Goal: Task Accomplishment & Management: Complete application form

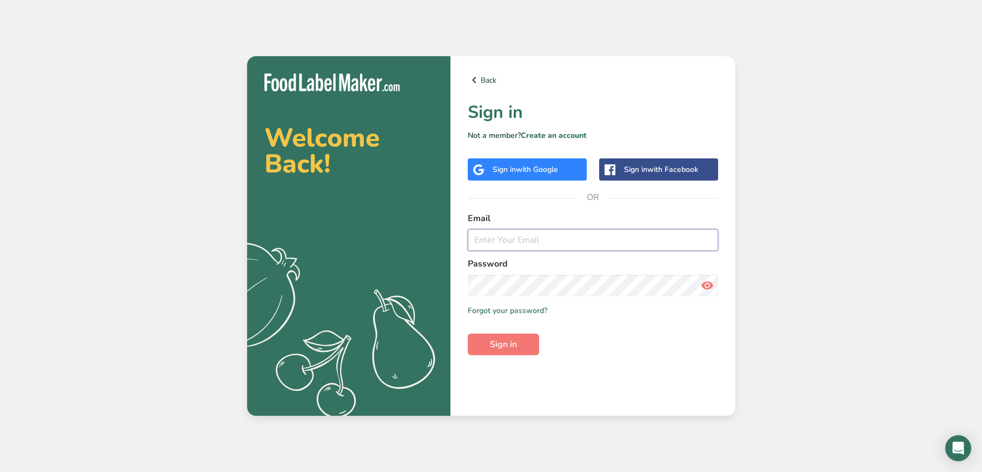
paste input "[EMAIL_ADDRESS][DOMAIN_NAME]"
type input "[EMAIL_ADDRESS][DOMAIN_NAME]"
click at [513, 347] on span "Sign in" at bounding box center [503, 344] width 27 height 13
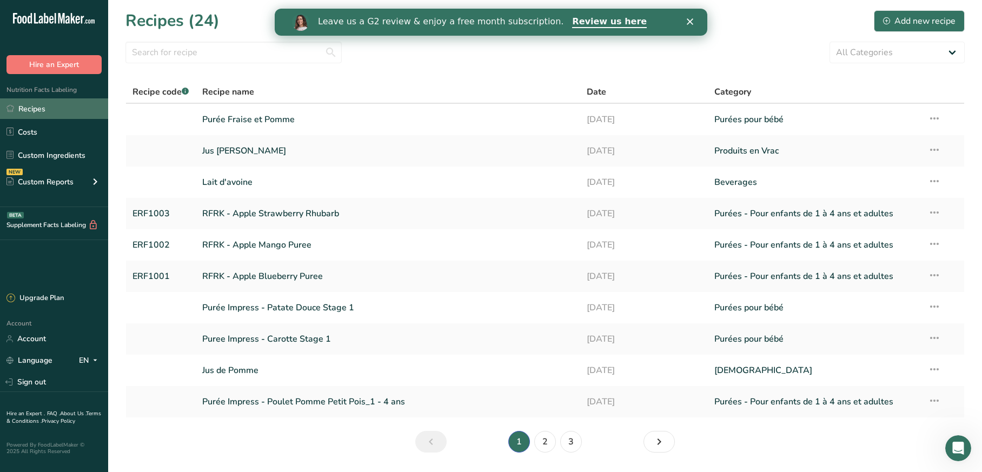
click at [45, 102] on link "Recipes" at bounding box center [54, 108] width 108 height 21
click at [187, 117] on link at bounding box center [160, 119] width 57 height 23
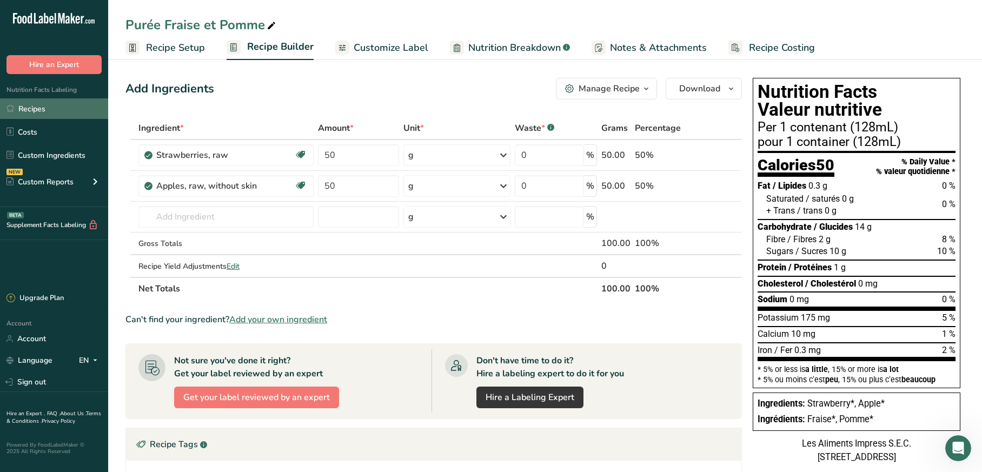
click at [59, 106] on link "Recipes" at bounding box center [54, 108] width 108 height 21
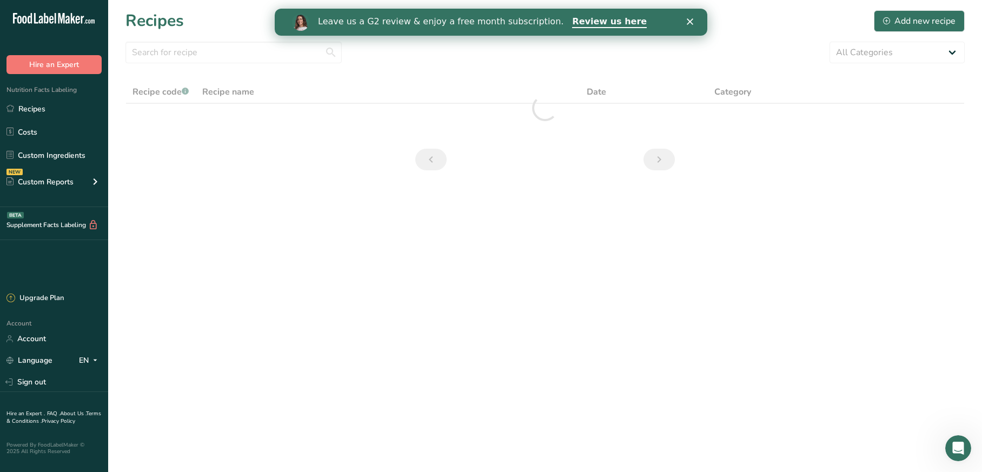
click at [884, 33] on section "Recipes Add new recipe All Categories Baked Goods [GEOGRAPHIC_DATA] Confectione…" at bounding box center [545, 94] width 874 height 188
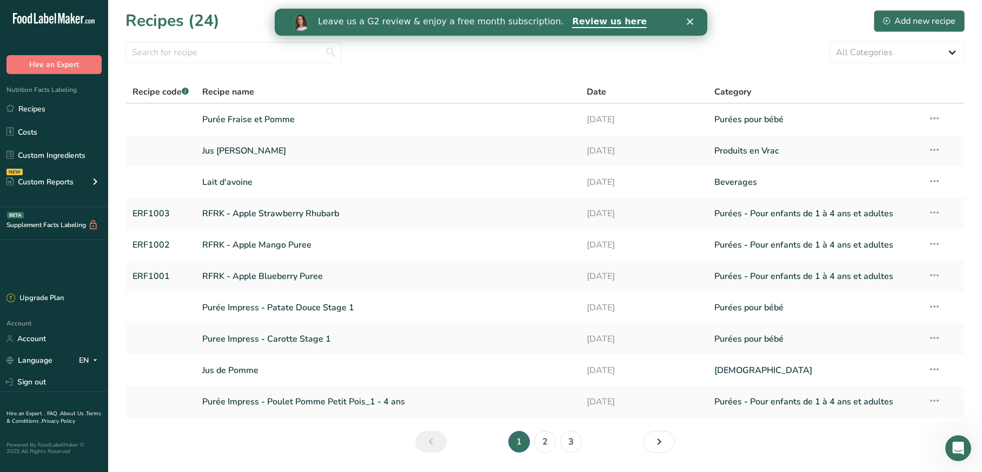
click at [890, 23] on icon at bounding box center [886, 20] width 7 height 7
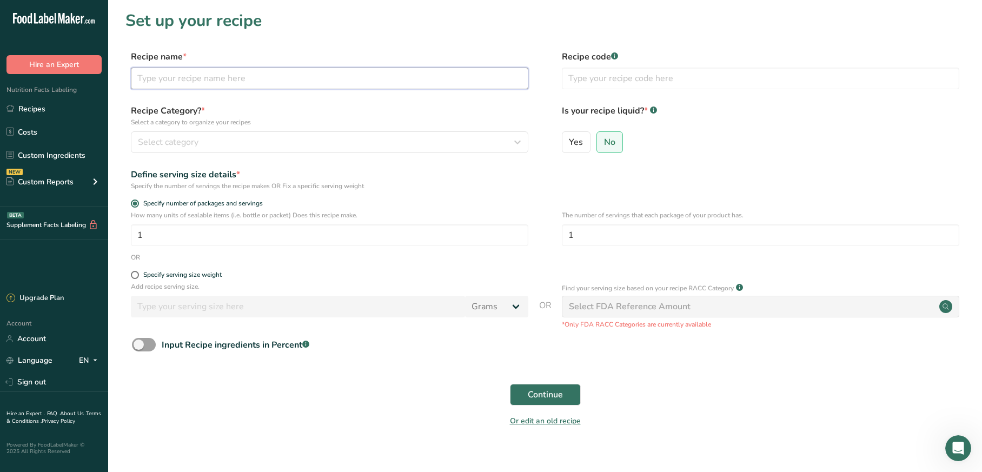
click at [206, 78] on input "text" at bounding box center [329, 79] width 397 height 22
type input "Probiotique Bleuet Pêche"
click at [230, 146] on div "Select category" at bounding box center [326, 142] width 377 height 13
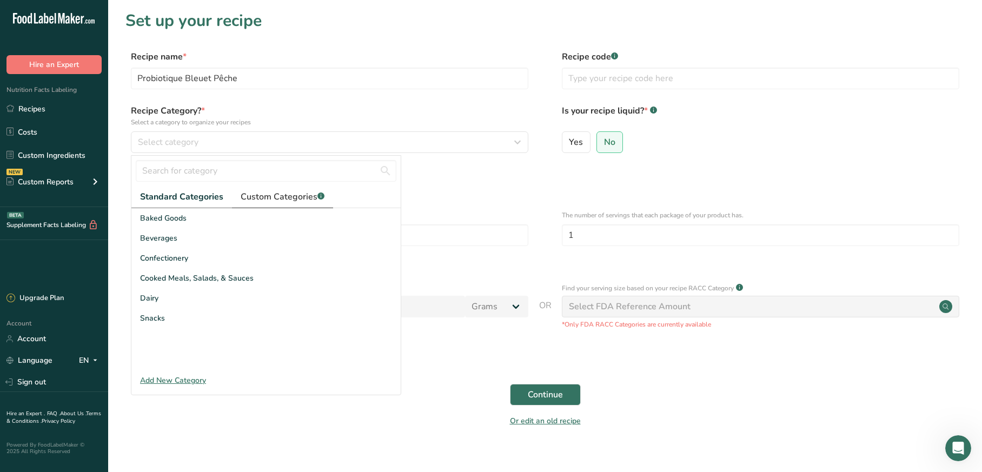
click at [261, 194] on span "Custom Categories .a-a{fill:#347362;}.b-a{fill:#fff;}" at bounding box center [283, 196] width 84 height 13
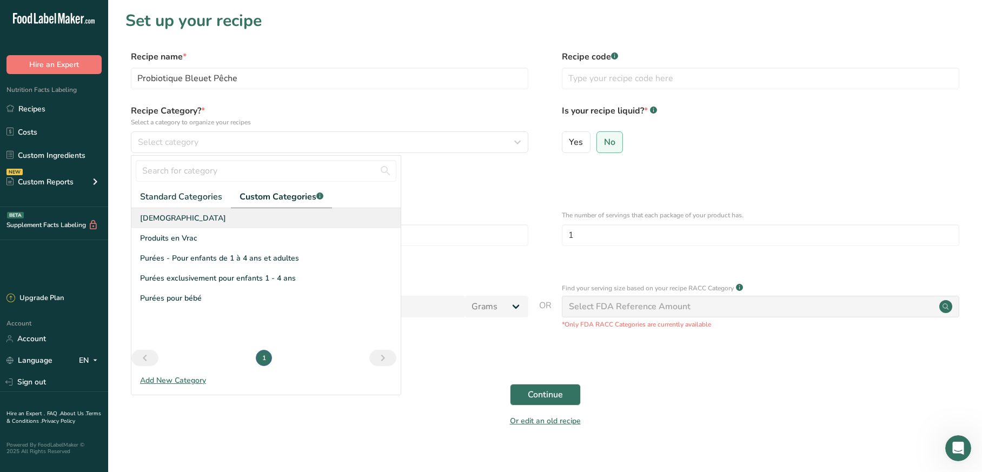
click at [202, 225] on div "[DEMOGRAPHIC_DATA]" at bounding box center [265, 218] width 269 height 20
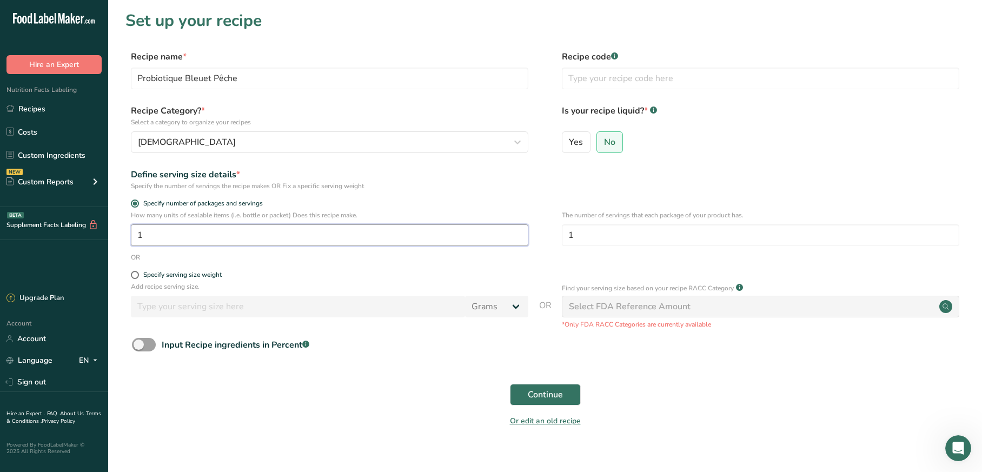
click at [208, 234] on input "1" at bounding box center [329, 235] width 397 height 22
click at [574, 307] on div "Select FDA Reference Amount" at bounding box center [630, 306] width 122 height 13
click at [281, 243] on input "1" at bounding box center [329, 235] width 397 height 22
click at [575, 132] on label "Yes" at bounding box center [576, 142] width 29 height 22
click at [569, 138] on input "Yes" at bounding box center [565, 141] width 7 height 7
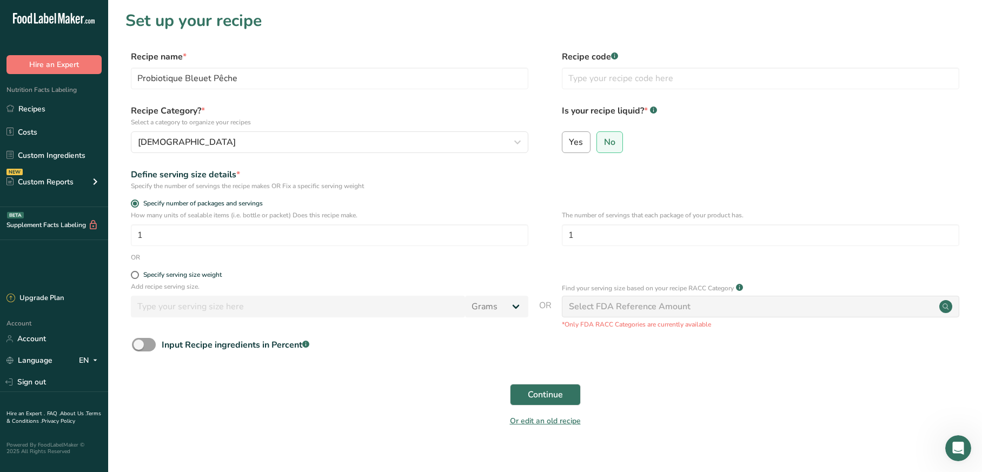
radio input "true"
radio input "false"
select select "22"
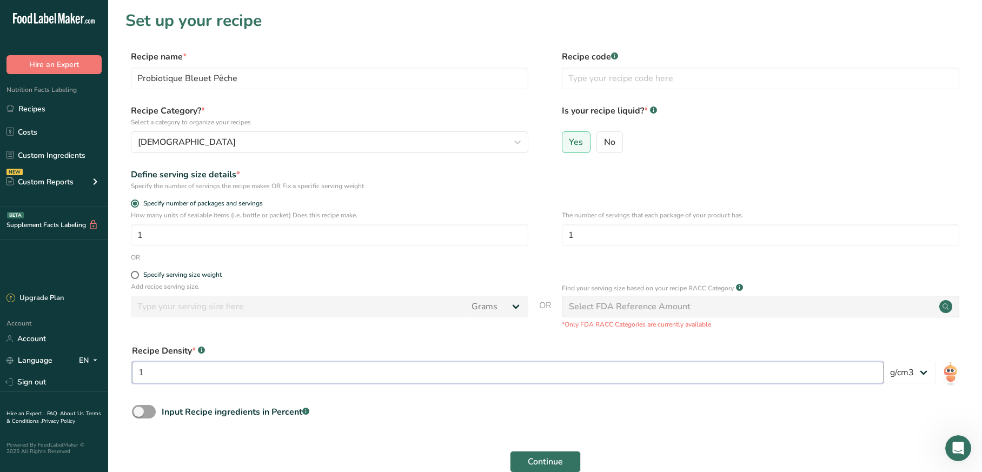
click at [165, 377] on input "1" at bounding box center [508, 373] width 752 height 22
type input "1"
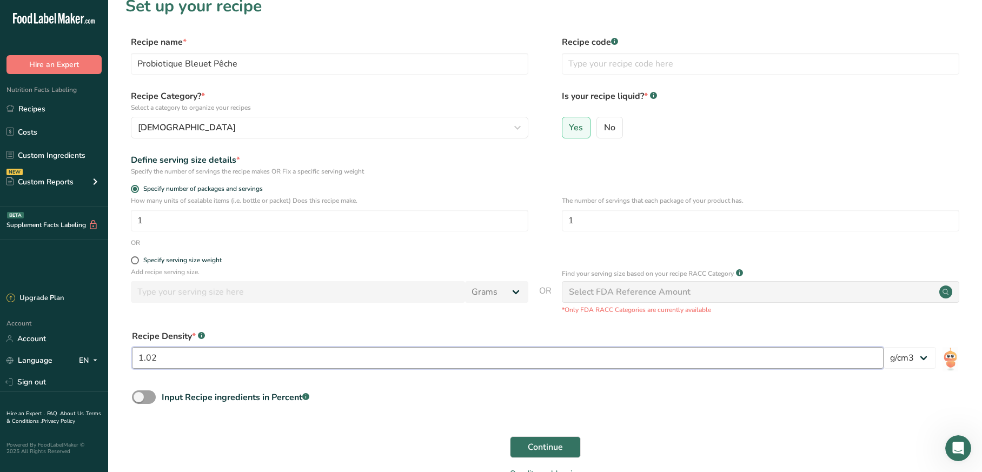
scroll to position [17, 0]
type input "1.02"
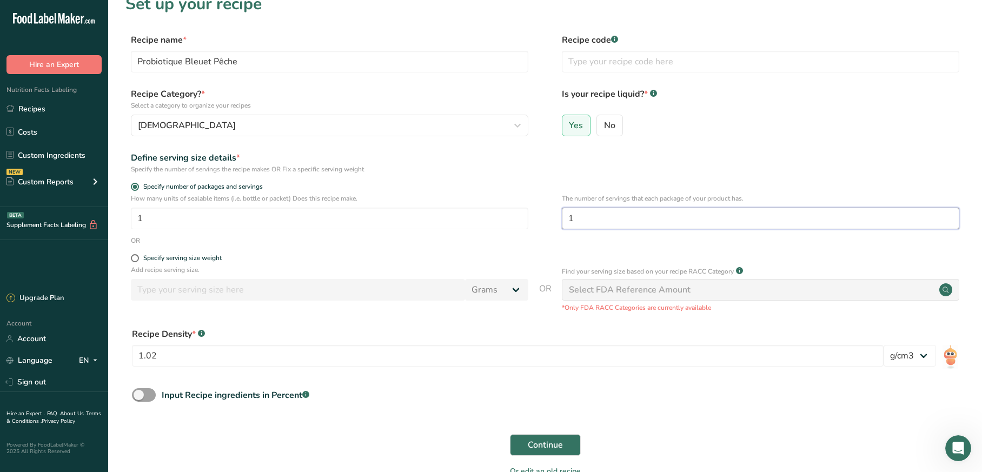
click at [602, 219] on input "1" at bounding box center [760, 219] width 397 height 22
click at [143, 260] on div "Specify serving size weight" at bounding box center [182, 258] width 78 height 8
click at [138, 260] on input "Specify serving size weight" at bounding box center [134, 258] width 7 height 7
radio input "true"
radio input "false"
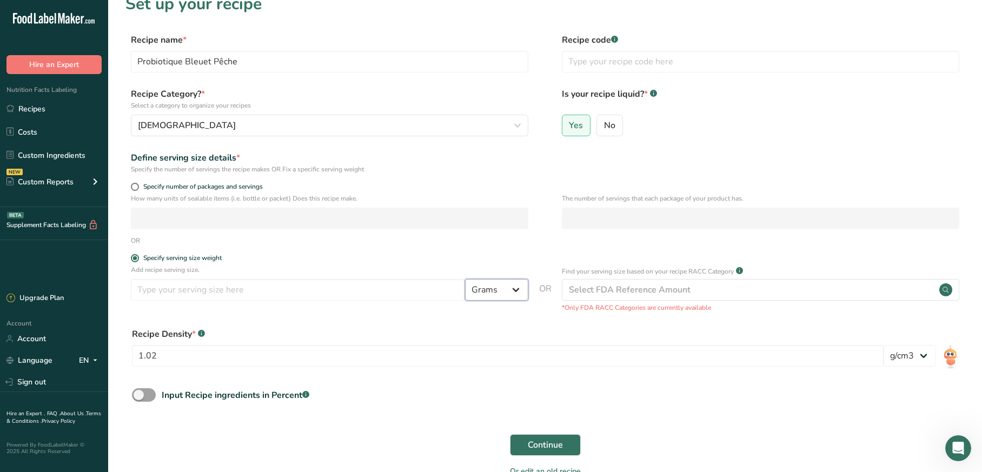
select select "17"
click at [289, 293] on input "number" at bounding box center [298, 290] width 334 height 22
type input "354"
click at [541, 451] on button "Continue" at bounding box center [545, 445] width 71 height 22
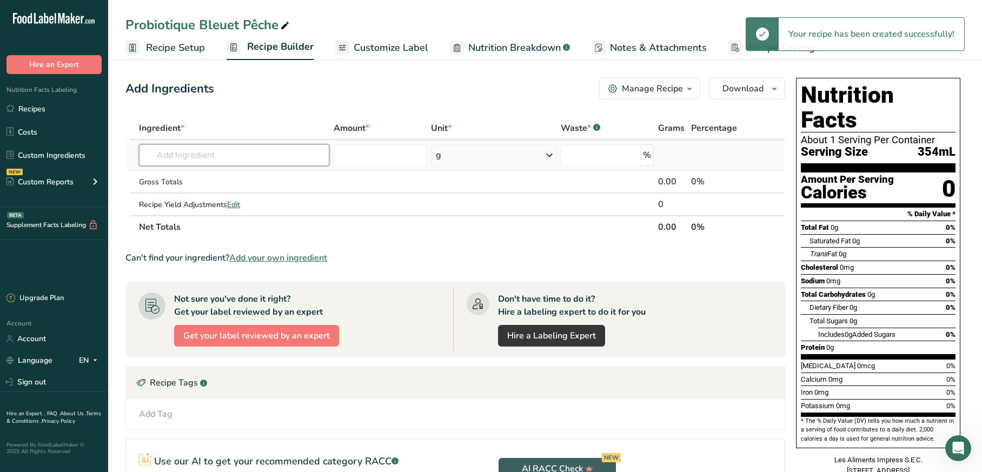
click at [250, 161] on input "text" at bounding box center [234, 155] width 190 height 22
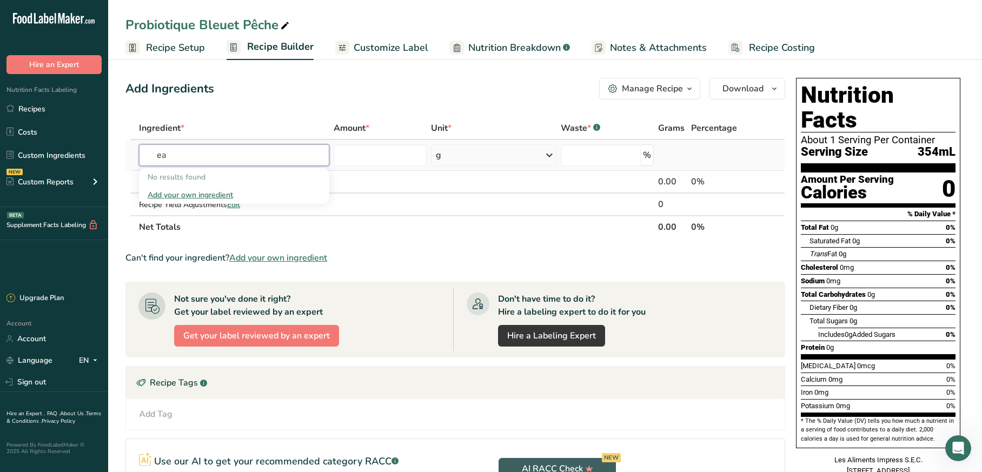
type input "e"
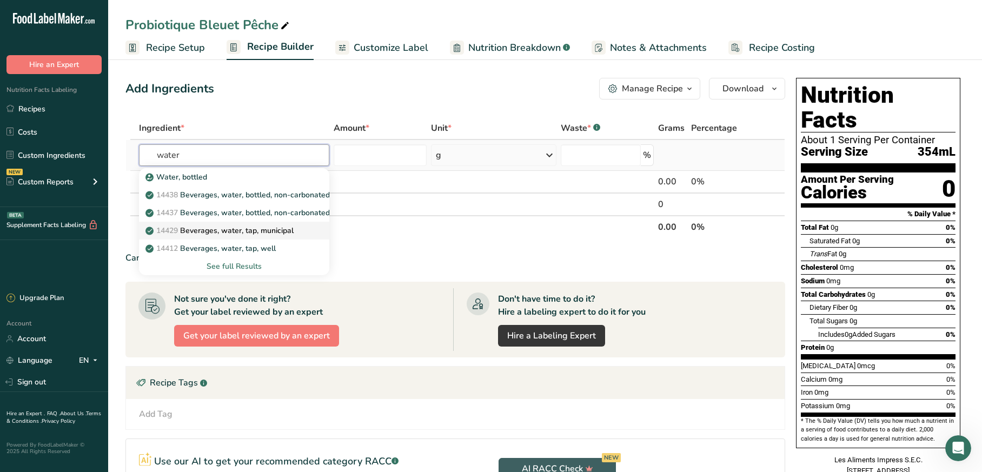
type input "water"
click at [234, 231] on p "14429 [GEOGRAPHIC_DATA], water, tap, municipal" at bounding box center [221, 230] width 146 height 11
type input "Beverages, water, tap, municipal"
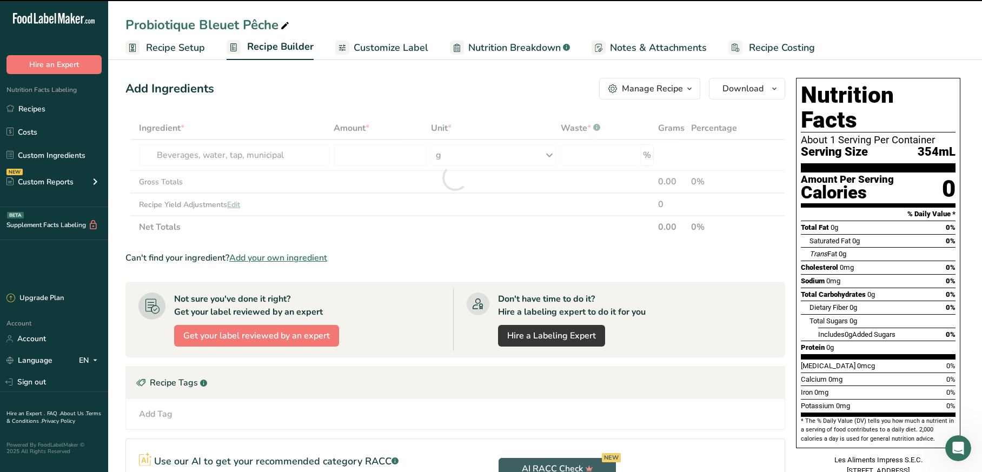
type input "0"
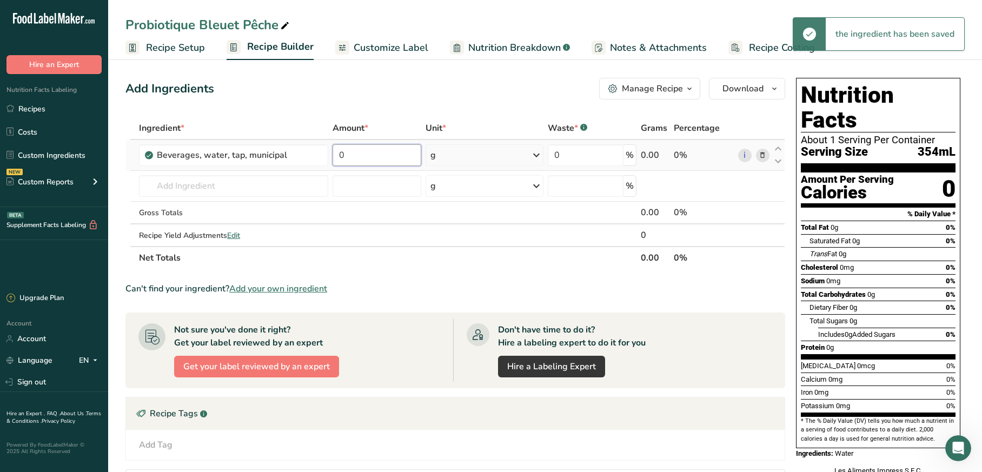
click at [353, 157] on input "0" at bounding box center [377, 155] width 89 height 22
drag, startPoint x: 376, startPoint y: 161, endPoint x: 279, endPoint y: 152, distance: 97.2
click at [280, 153] on tr "Beverages, water, tap, municipal 0 g Portions 1 fl oz 1 bottle 8 fl oz 1 liter …" at bounding box center [455, 155] width 659 height 31
type input "74"
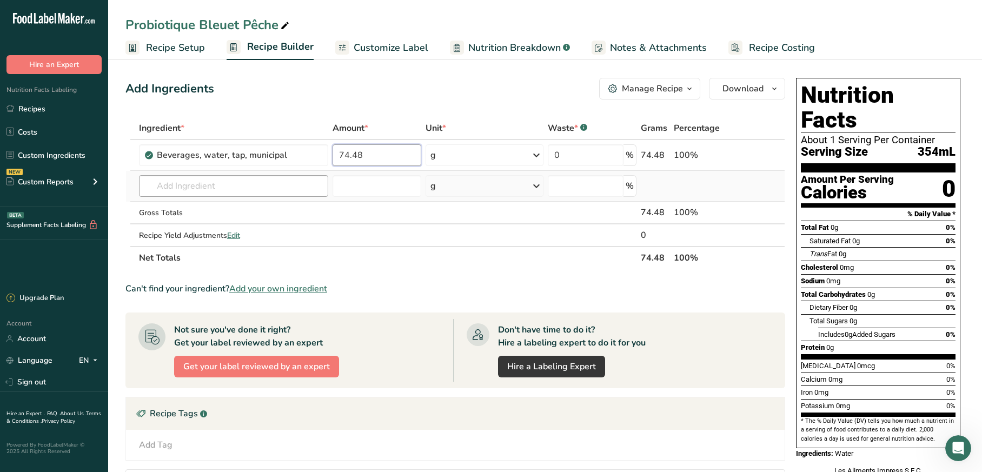
type input "74.48"
click at [283, 193] on div "Ingredient * Amount * Unit * Waste * .a-a{fill:#347362;}.b-a{fill:#fff;} Grams …" at bounding box center [455, 193] width 660 height 152
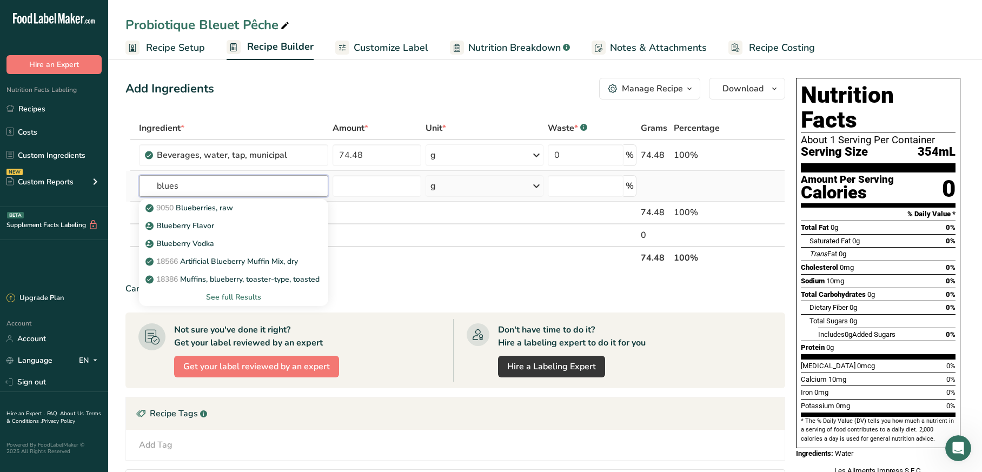
type input "blues"
drag, startPoint x: 283, startPoint y: 193, endPoint x: 240, endPoint y: 297, distance: 113.0
click at [240, 297] on div "See full Results" at bounding box center [234, 296] width 173 height 11
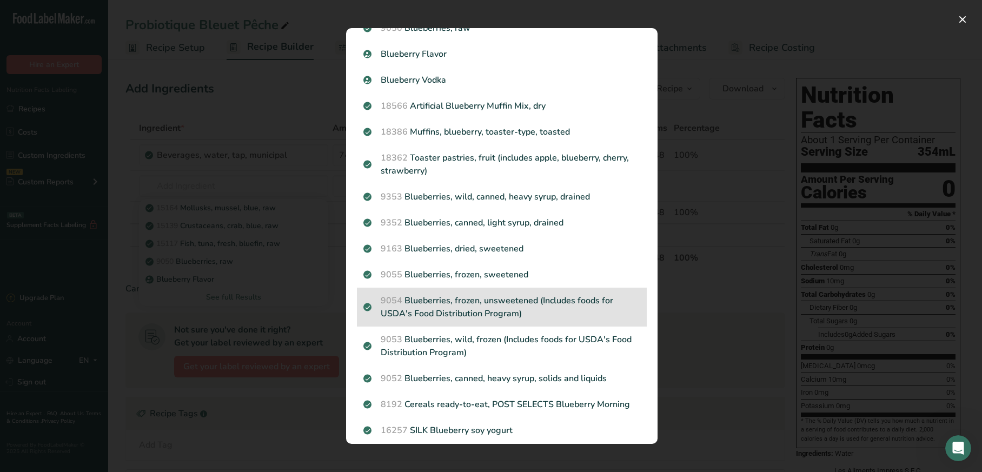
scroll to position [50, 0]
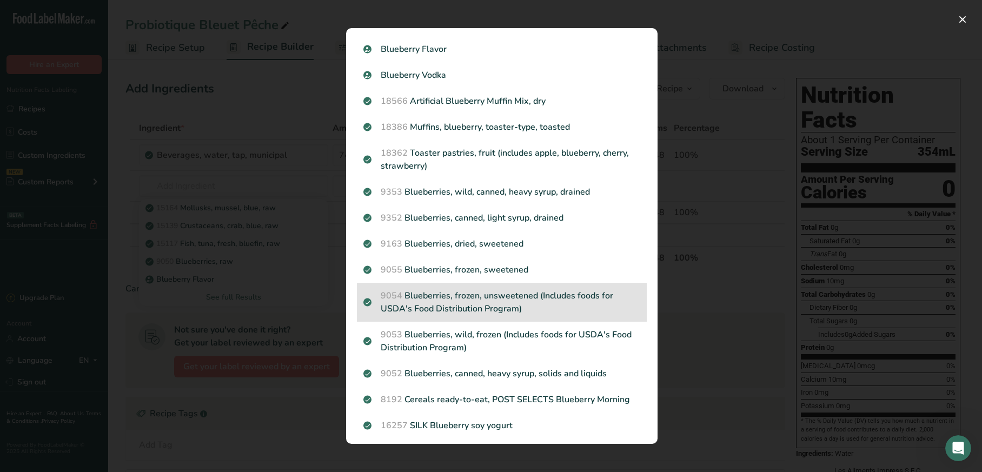
click at [436, 303] on p "9054 Blueberries, frozen, unsweetened (Includes foods for USDA's Food Distribut…" at bounding box center [501, 302] width 277 height 26
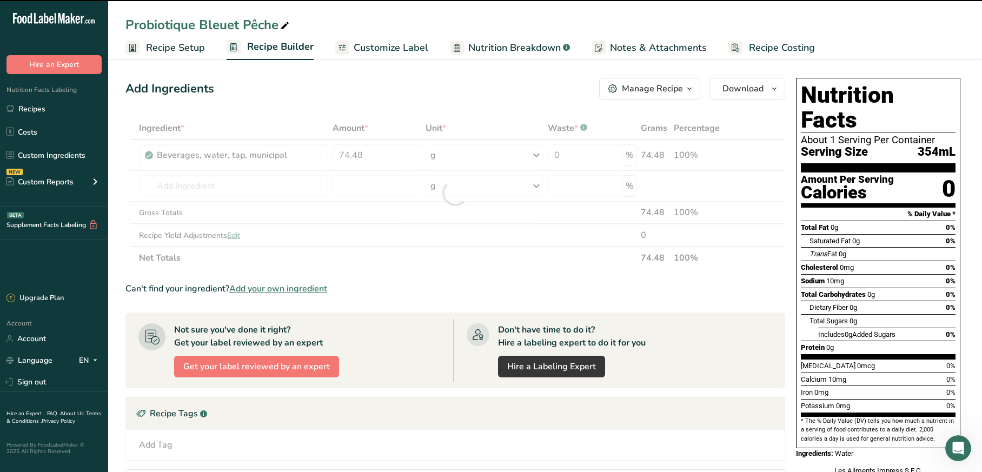
type input "0"
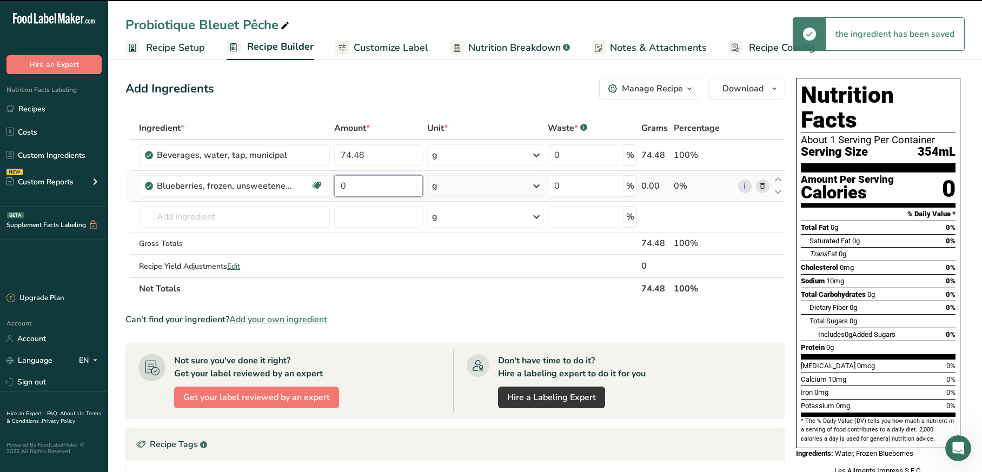
click at [397, 186] on input "0" at bounding box center [378, 186] width 88 height 22
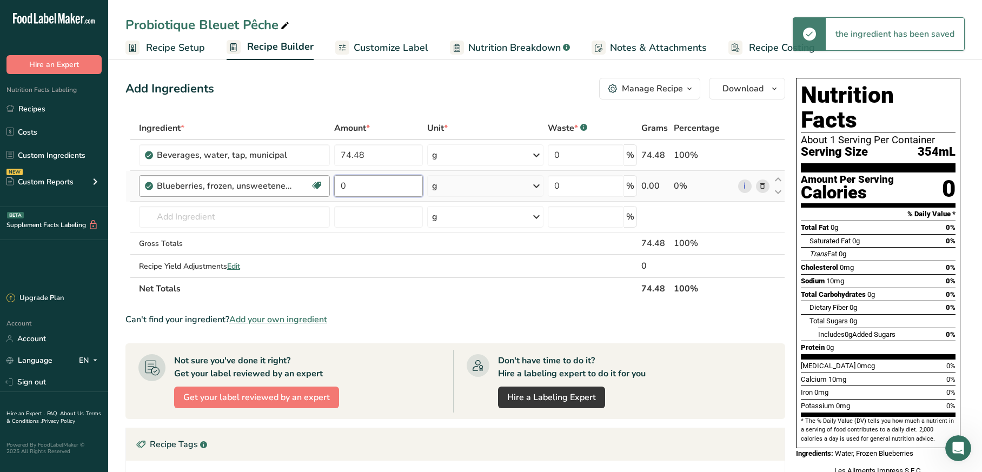
drag, startPoint x: 394, startPoint y: 188, endPoint x: 302, endPoint y: 188, distance: 91.9
click at [303, 188] on tr "Blueberries, frozen, unsweetened (Includes foods for USDA's Food Distribution P…" at bounding box center [455, 186] width 659 height 31
type input "17"
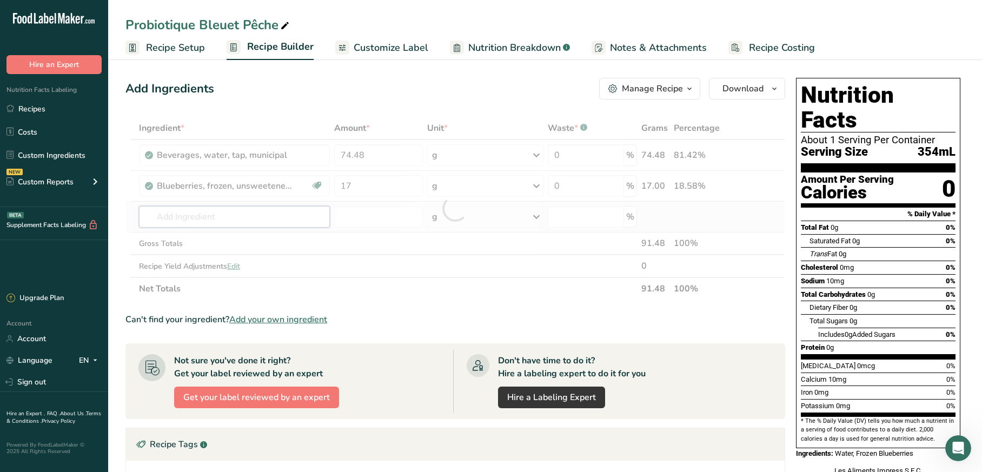
click at [234, 214] on div "Ingredient * Amount * Unit * Waste * .a-a{fill:#347362;}.b-a{fill:#fff;} Grams …" at bounding box center [455, 208] width 660 height 183
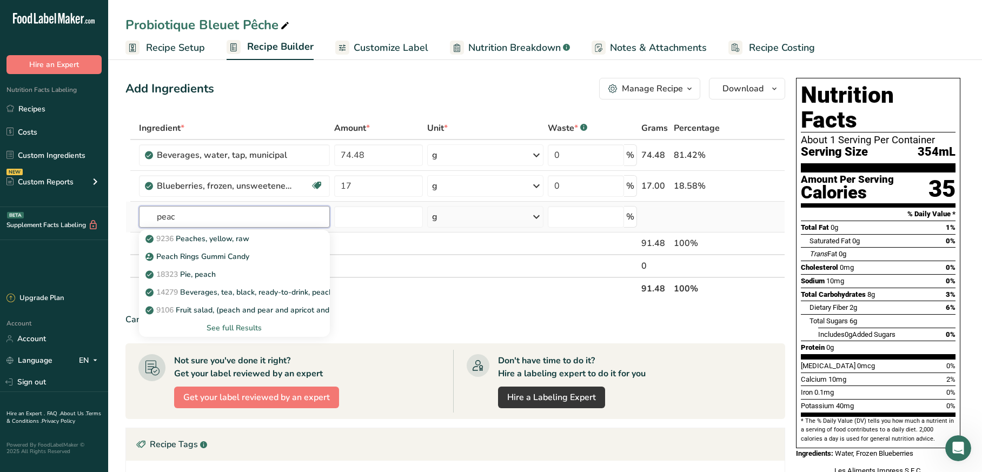
type input "peau"
drag, startPoint x: 234, startPoint y: 214, endPoint x: 270, endPoint y: 249, distance: 50.1
click at [270, 249] on link "Peach Rings Gummi Candy" at bounding box center [234, 257] width 191 height 18
type input "Peach Rings Gummi Candy"
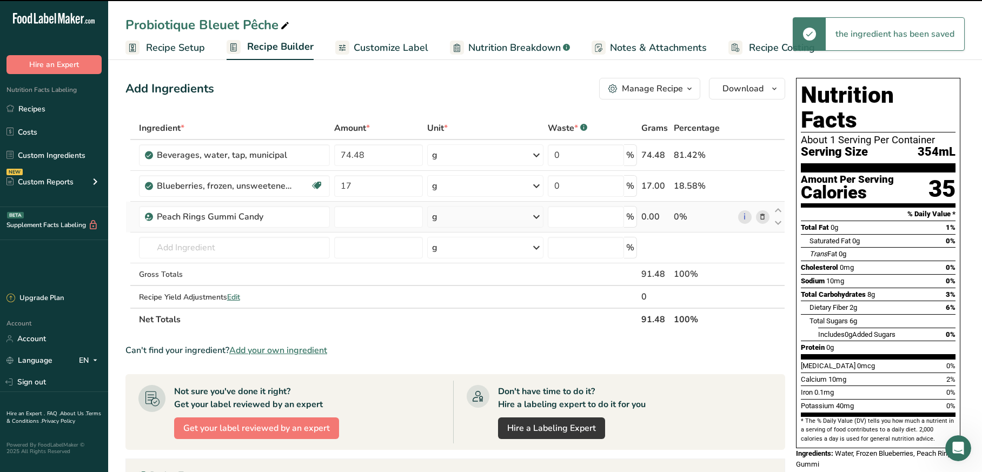
type input "0"
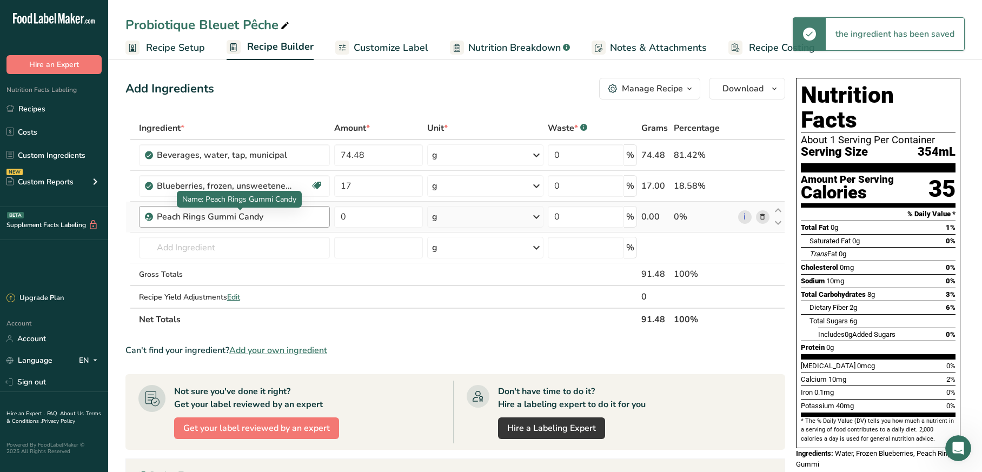
click at [265, 219] on div "Peach Rings Gummi Candy" at bounding box center [224, 216] width 135 height 13
click at [177, 217] on div "Peach Rings Gummi Candy" at bounding box center [224, 216] width 135 height 13
click at [284, 218] on div "Peach Rings Gummi Candy" at bounding box center [224, 216] width 135 height 13
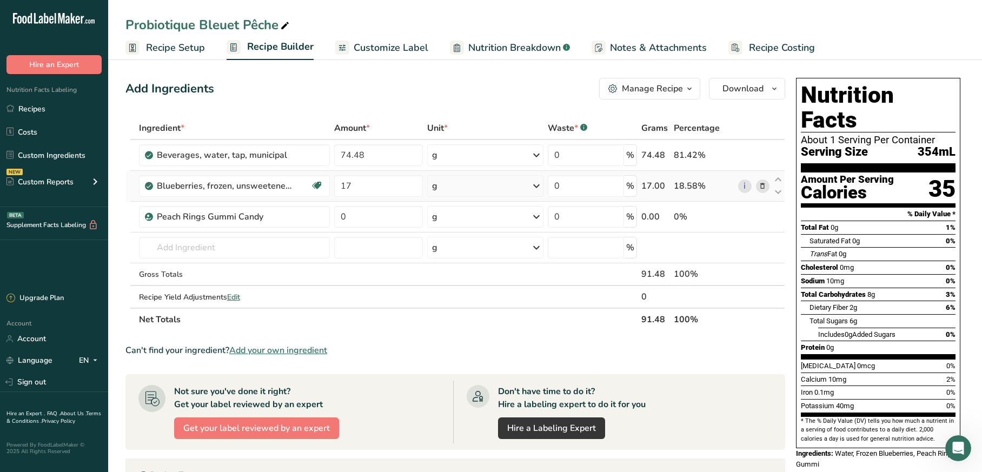
drag, startPoint x: 262, startPoint y: 220, endPoint x: 141, endPoint y: 201, distance: 122.6
click at [141, 201] on tbody "Beverages, water, tap, municipal 74.48 g Portions 1 fl oz 1 bottle 8 fl oz 1 li…" at bounding box center [455, 224] width 659 height 168
click at [760, 220] on icon at bounding box center [763, 216] width 8 height 11
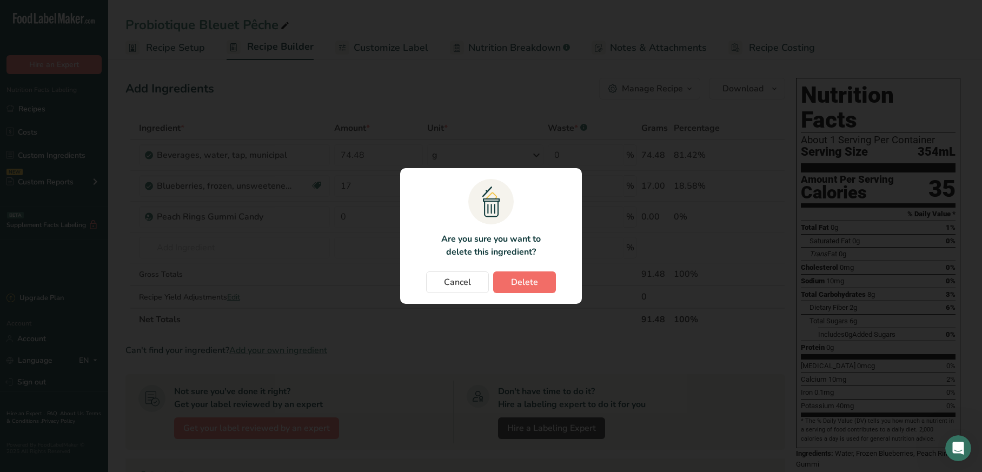
click at [539, 281] on button "Delete" at bounding box center [524, 282] width 63 height 22
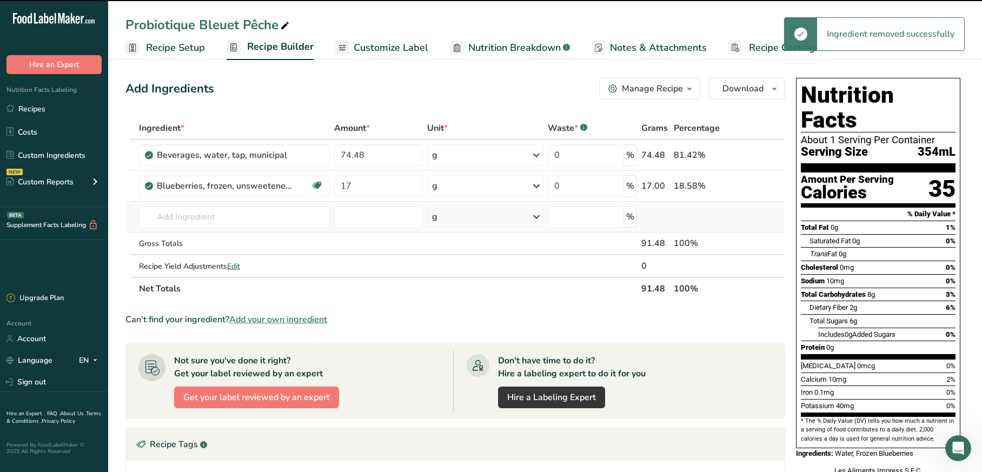
click at [164, 205] on td "11022 Balsam-pear (bitter gourd), leafy tips, raw 16389 Peanuts, all types, oil…" at bounding box center [234, 217] width 195 height 31
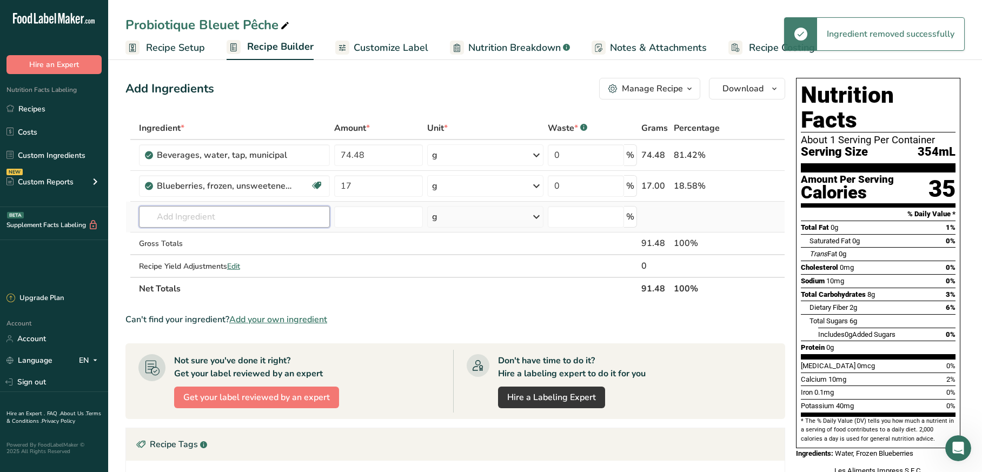
click at [164, 215] on input "text" at bounding box center [234, 217] width 191 height 22
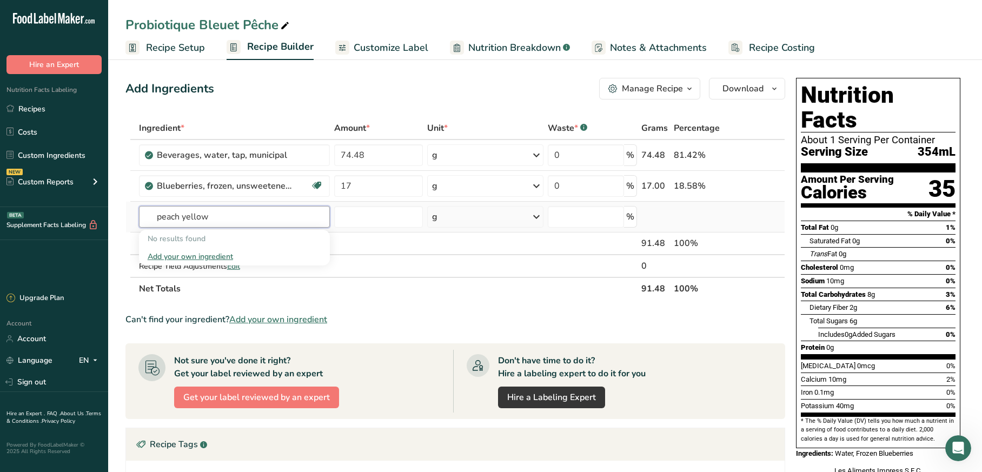
click at [182, 217] on input "peach yellow" at bounding box center [234, 217] width 191 height 22
drag, startPoint x: 214, startPoint y: 217, endPoint x: 185, endPoint y: 217, distance: 28.7
click at [185, 217] on input "peach yellow" at bounding box center [234, 217] width 191 height 22
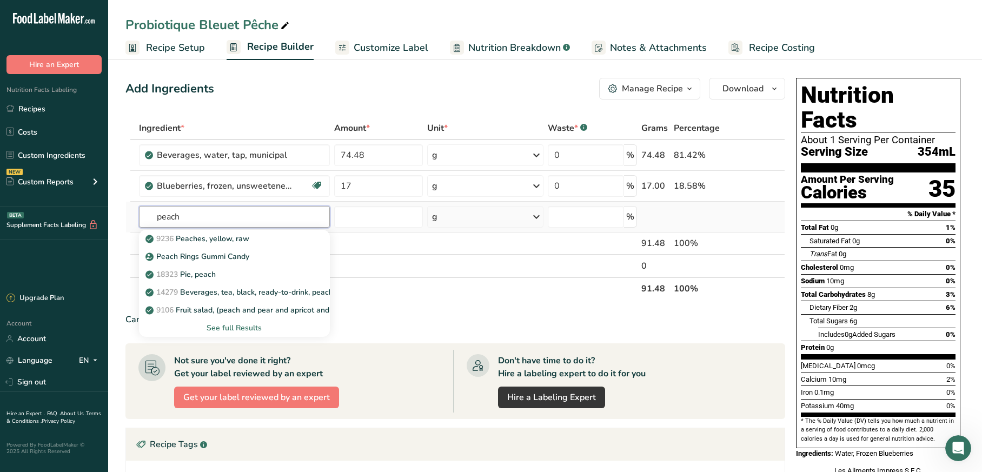
type input "peach"
click at [202, 325] on div "See full Results" at bounding box center [235, 327] width 174 height 11
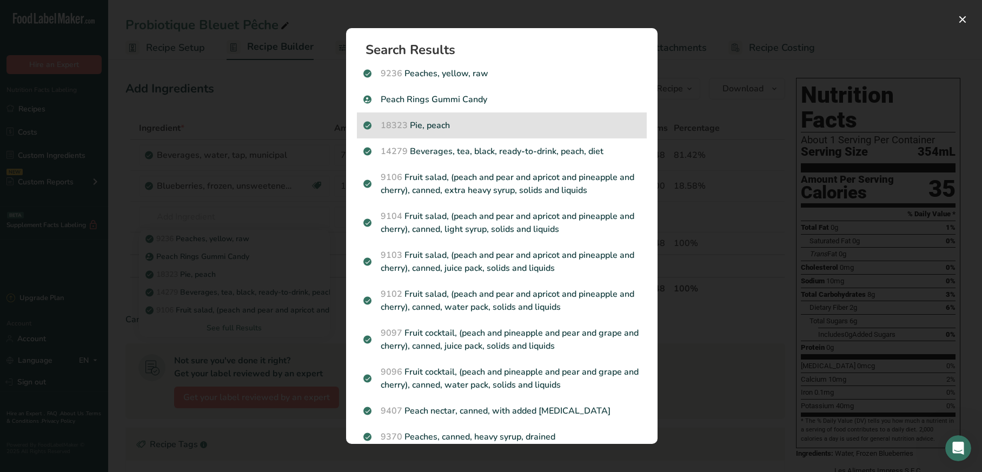
scroll to position [0, 0]
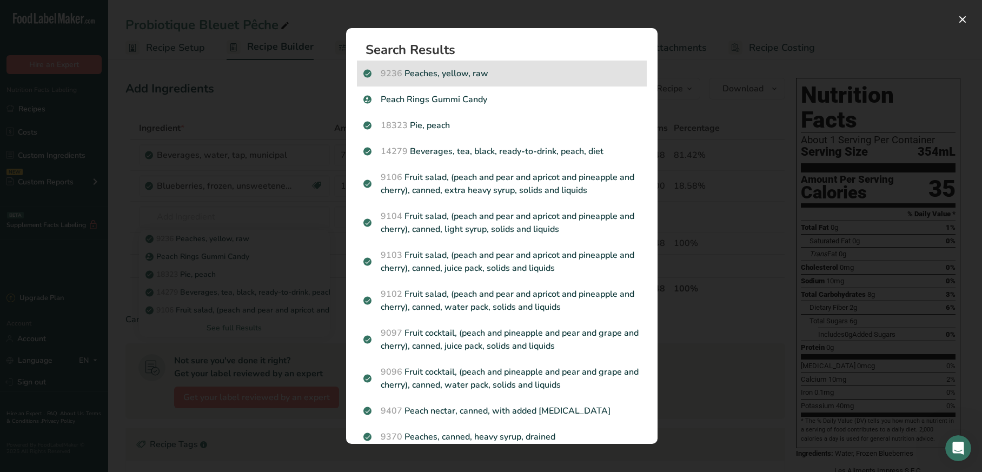
click at [461, 77] on p "9236 Peaches, yellow, raw" at bounding box center [501, 73] width 277 height 13
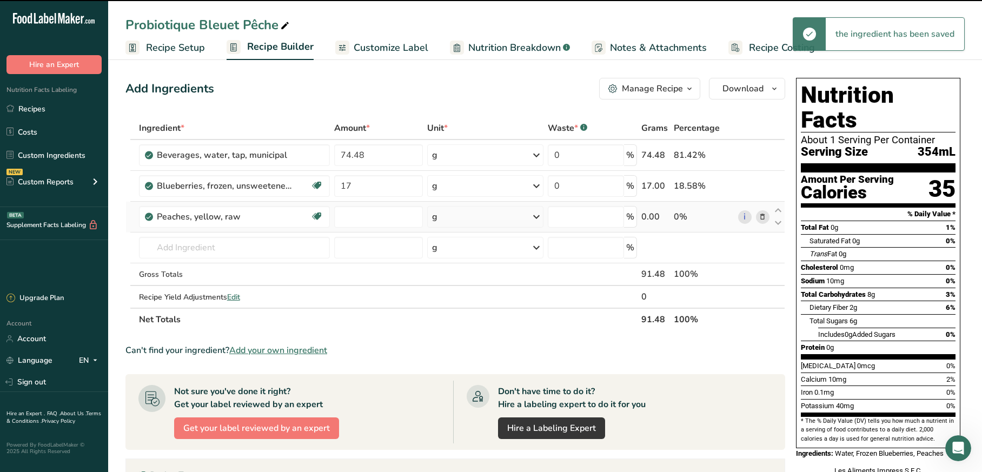
type input "0"
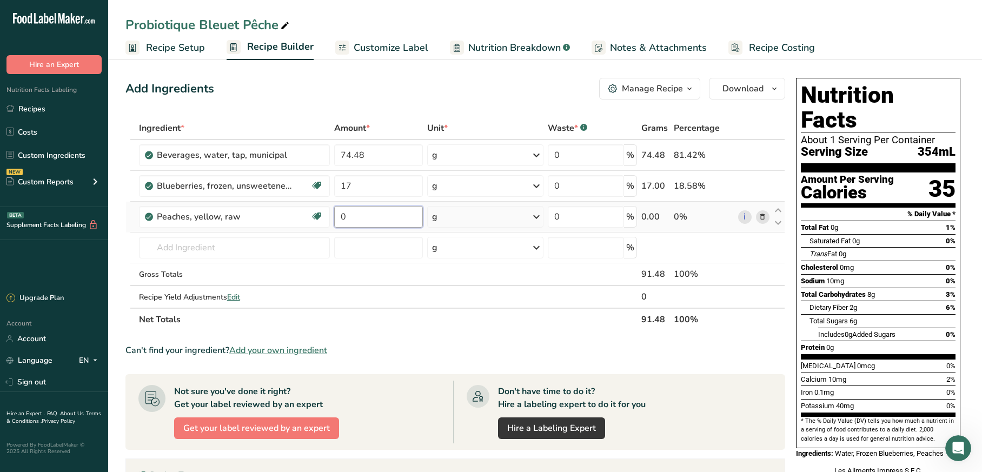
drag, startPoint x: 384, startPoint y: 217, endPoint x: 347, endPoint y: 213, distance: 37.1
click at [347, 213] on input "0" at bounding box center [378, 217] width 88 height 22
type input "7"
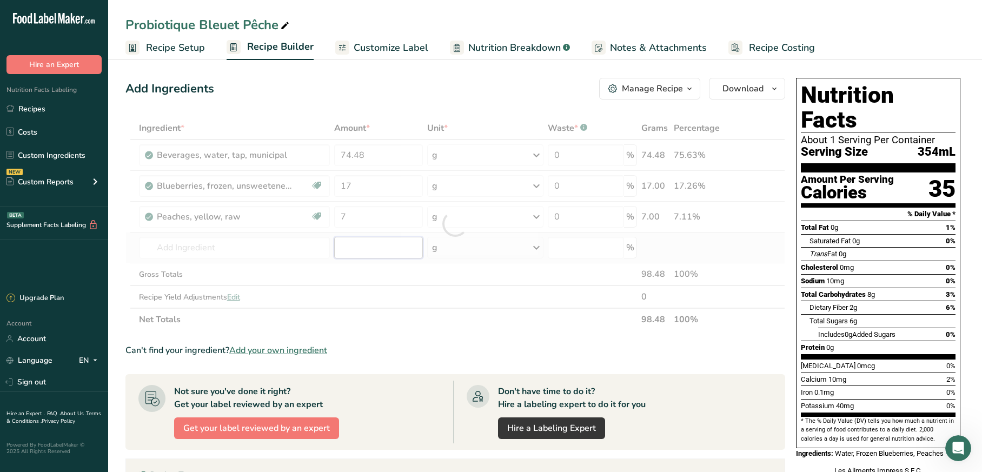
click at [363, 244] on div "Ingredient * Amount * Unit * Waste * .a-a{fill:#347362;}.b-a{fill:#fff;} Grams …" at bounding box center [455, 224] width 660 height 214
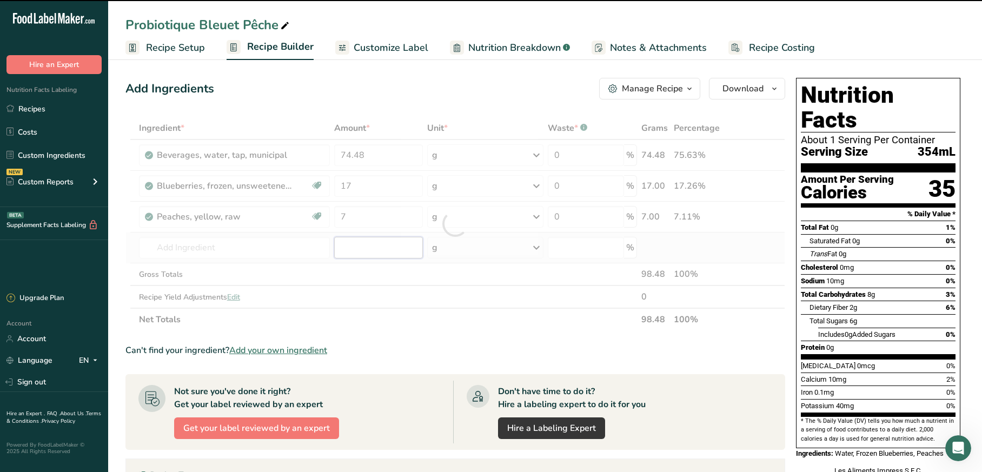
type input "1"
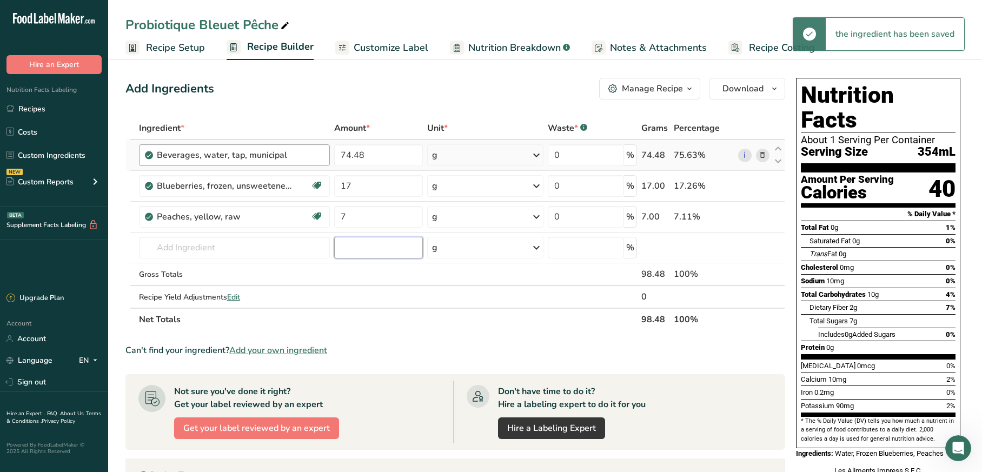
type input "1"
type input "1.5"
click at [250, 243] on input "text" at bounding box center [234, 248] width 191 height 22
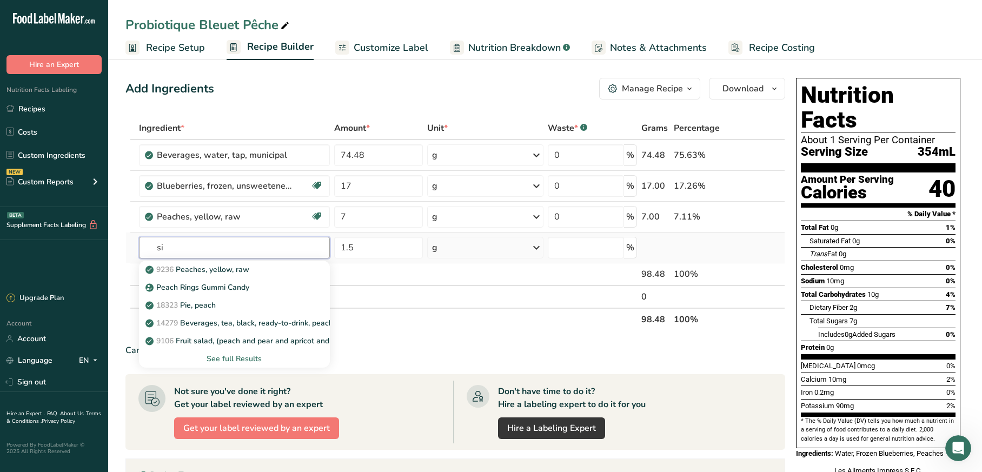
type input "s"
type input "maple"
click at [236, 268] on p "19911 Syrup, maple, [DEMOGRAPHIC_DATA]" at bounding box center [205, 269] width 114 height 11
type input "Syrup, maple, Canadian"
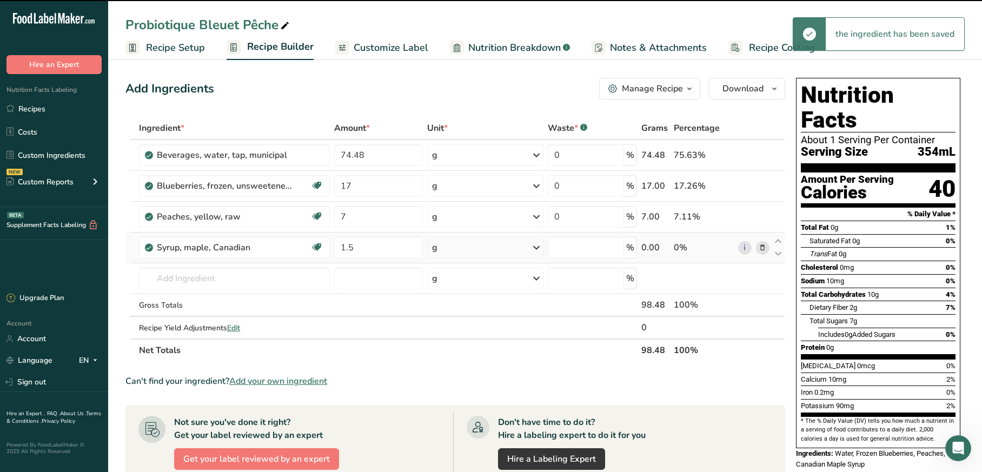
type input "0"
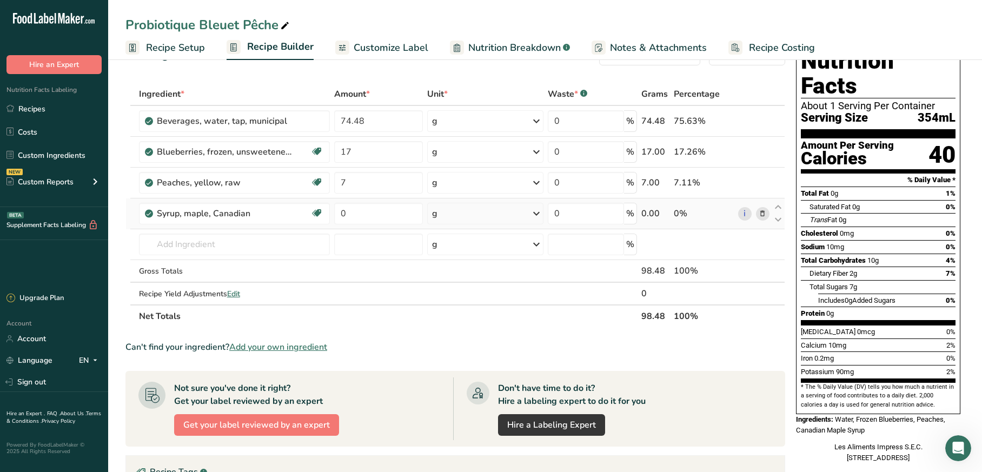
scroll to position [36, 0]
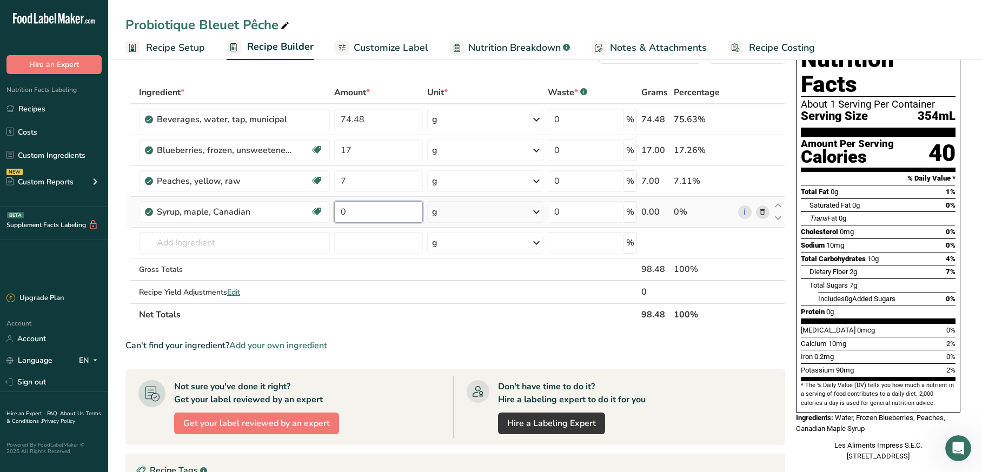
drag, startPoint x: 373, startPoint y: 219, endPoint x: 348, endPoint y: 209, distance: 27.2
click at [348, 210] on input "0" at bounding box center [378, 212] width 88 height 22
type input "1"
type input "1.5"
click at [371, 252] on div "Ingredient * Amount * Unit * Waste * .a-a{fill:#347362;}.b-a{fill:#fff;} Grams …" at bounding box center [455, 203] width 660 height 245
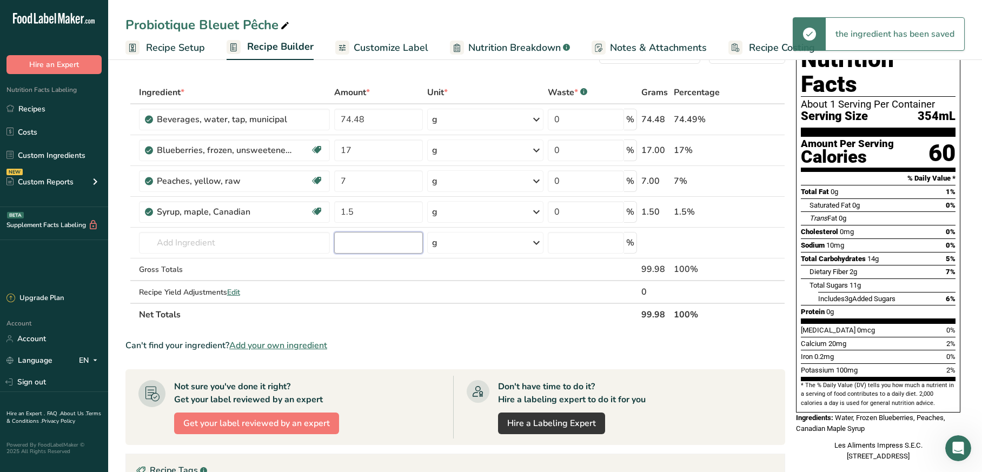
click at [372, 253] on input "number" at bounding box center [378, 243] width 88 height 22
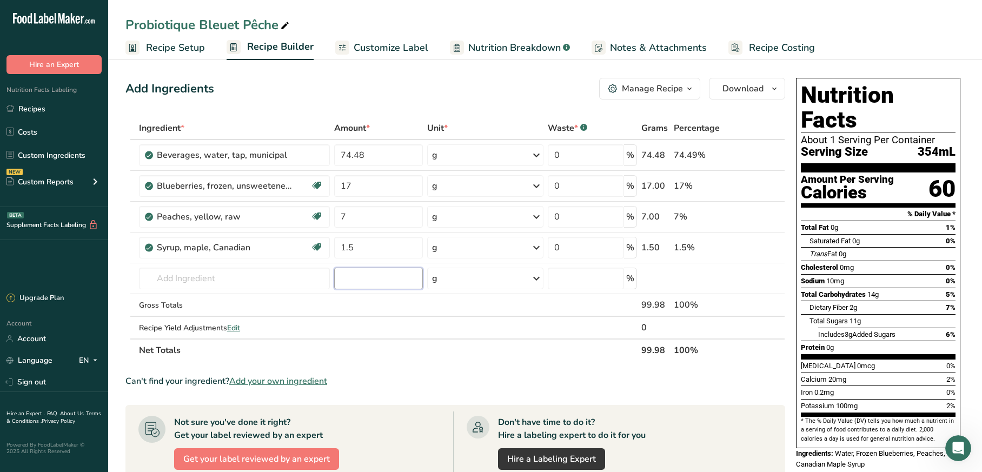
scroll to position [0, 0]
click at [390, 54] on span "Customize Label" at bounding box center [391, 48] width 75 height 15
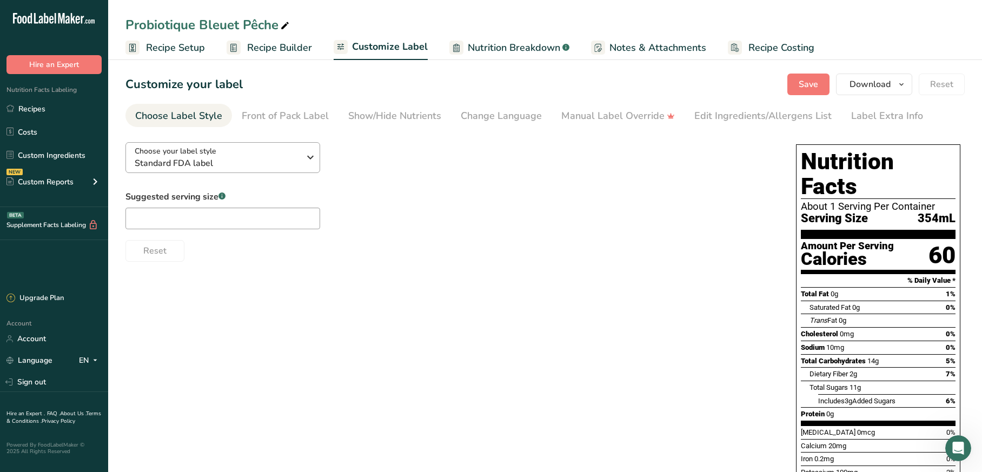
click at [178, 161] on span "Standard FDA label" at bounding box center [217, 163] width 165 height 13
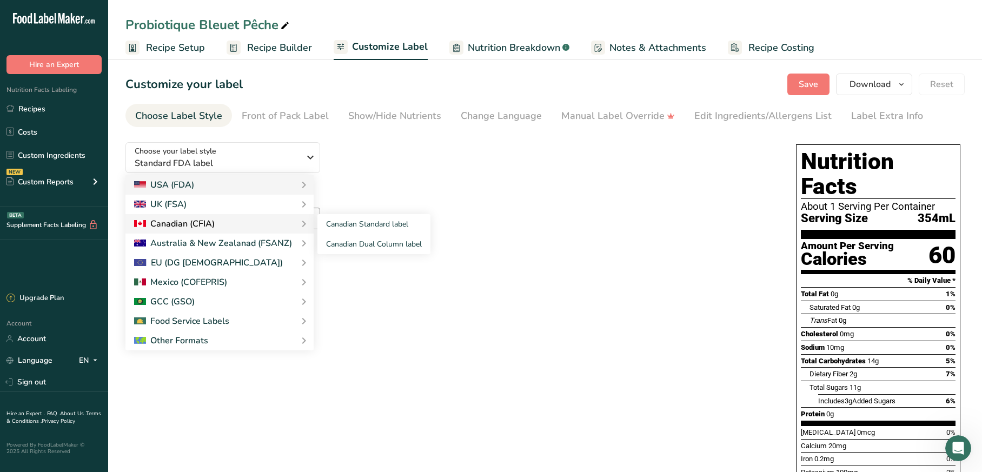
click at [189, 222] on div "Canadian (CFIA)" at bounding box center [174, 223] width 81 height 13
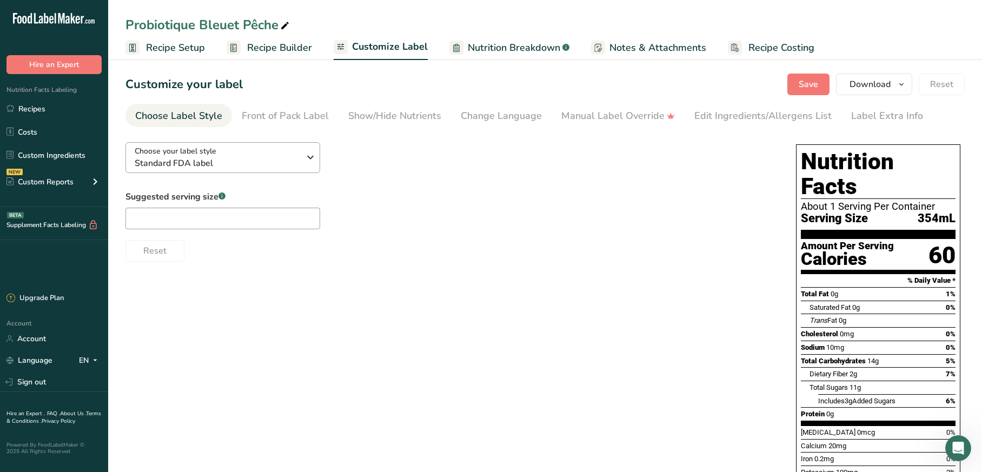
click at [304, 157] on icon "button" at bounding box center [310, 157] width 13 height 19
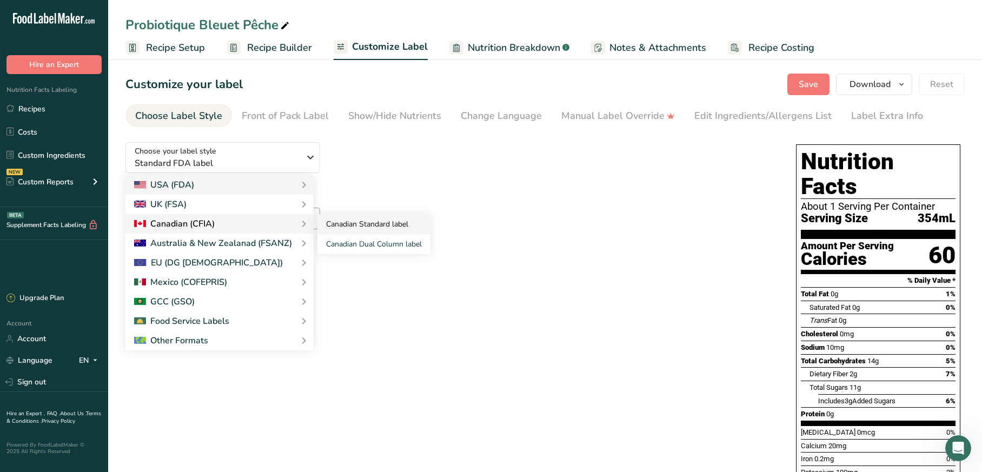
click at [329, 226] on link "Canadian Standard label" at bounding box center [373, 224] width 113 height 20
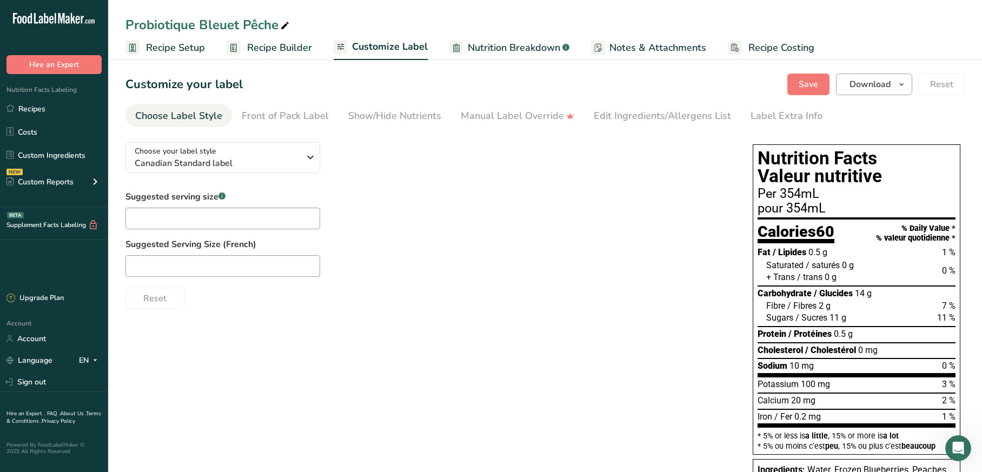
click at [865, 85] on span "Download" at bounding box center [870, 84] width 41 height 13
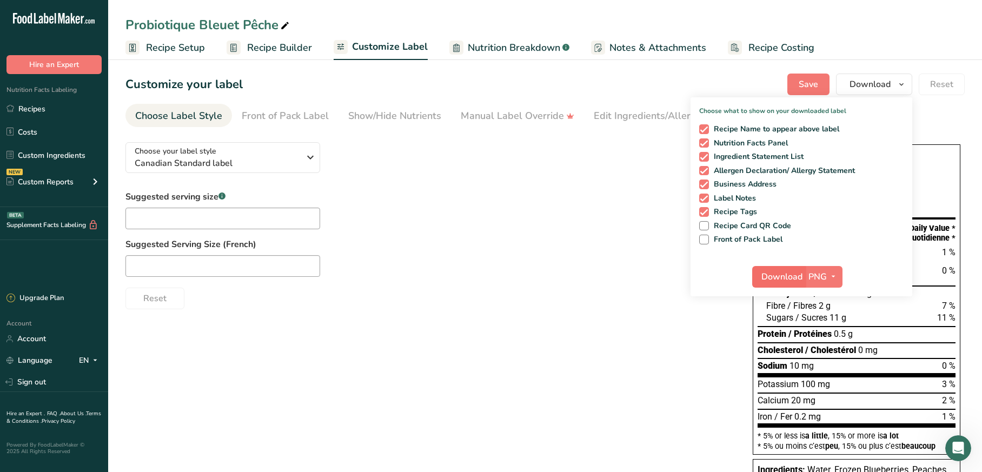
click at [788, 271] on span "Download" at bounding box center [781, 276] width 41 height 13
click at [158, 49] on span "Recipe Setup" at bounding box center [175, 48] width 59 height 15
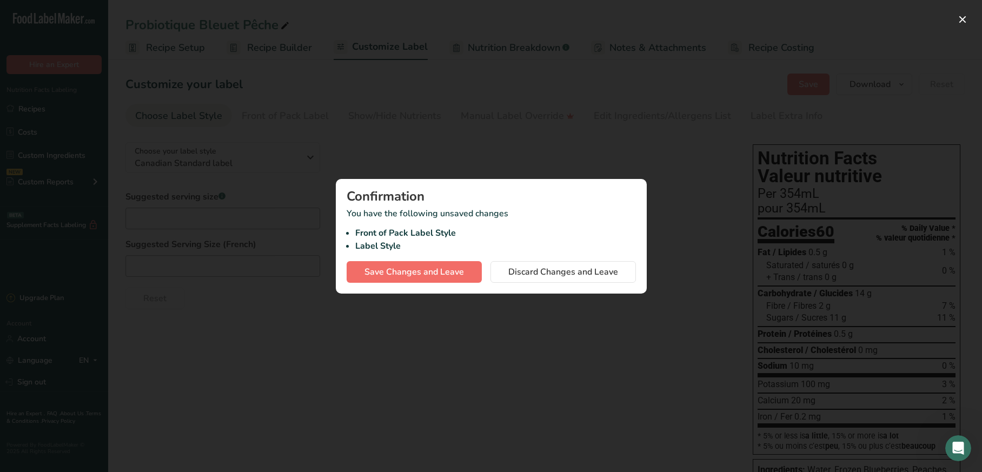
click at [472, 272] on button "Save Changes and Leave" at bounding box center [414, 272] width 135 height 22
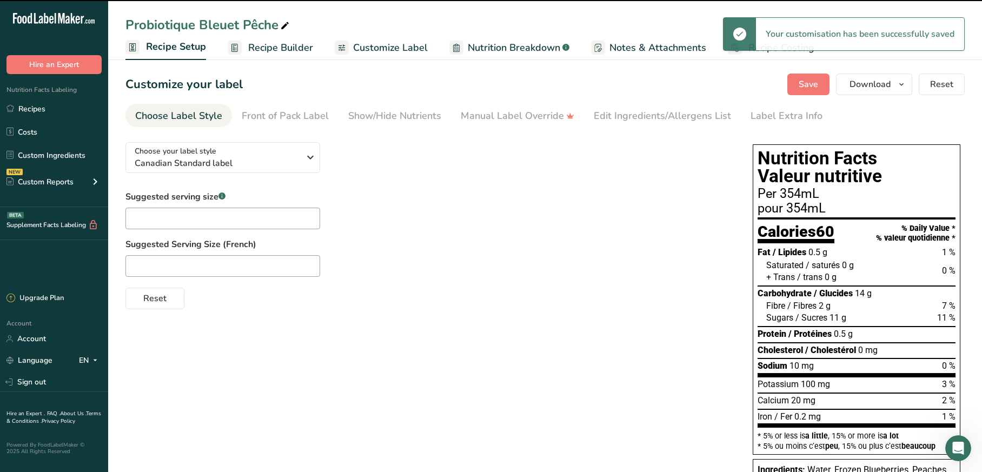
select select "17"
select select "22"
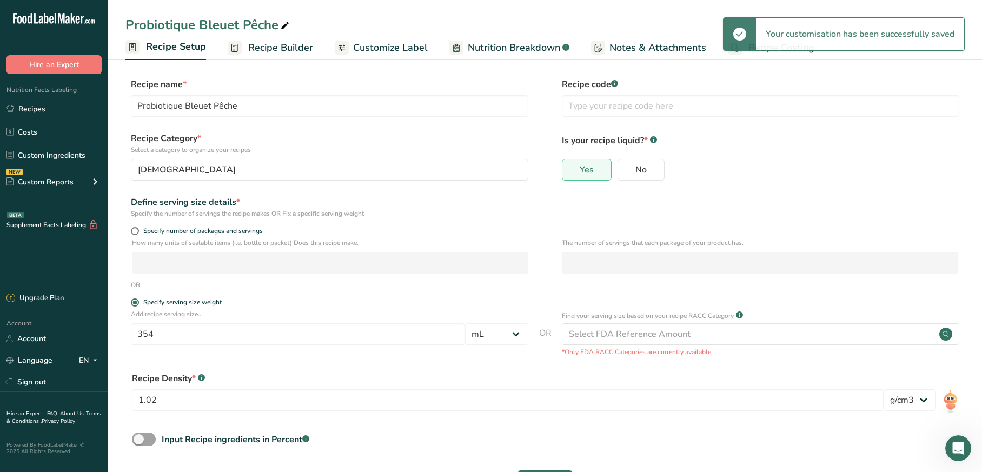
click at [281, 51] on span "Recipe Builder" at bounding box center [280, 48] width 65 height 15
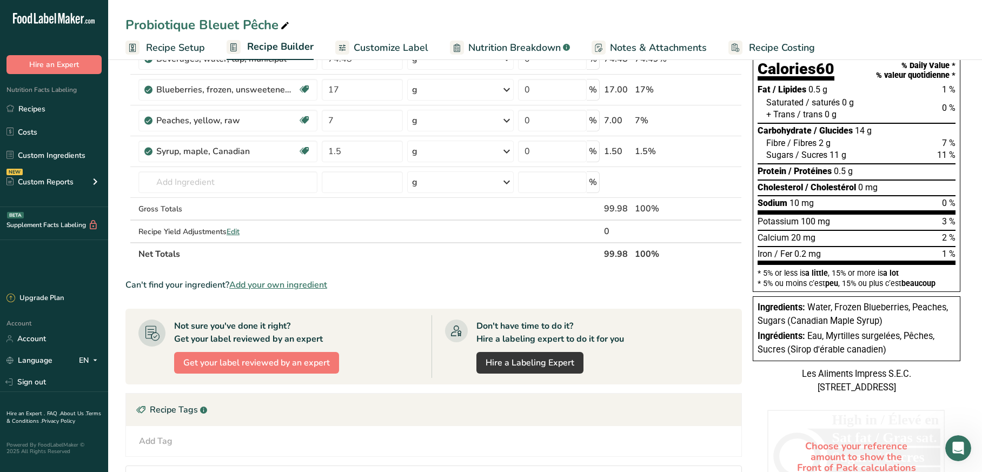
scroll to position [47, 0]
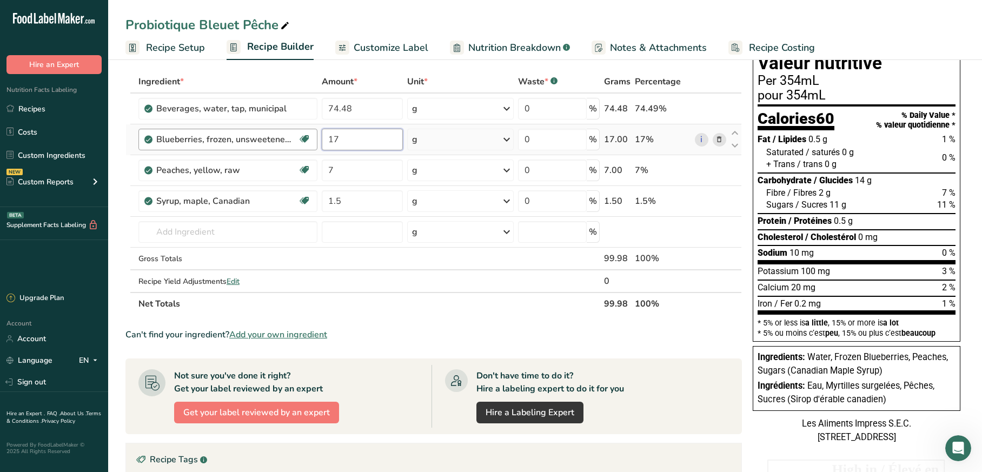
drag, startPoint x: 340, startPoint y: 142, endPoint x: 317, endPoint y: 146, distance: 23.1
click at [317, 146] on tr "Blueberries, frozen, unsweetened (Includes foods for USDA's Food Distribution P…" at bounding box center [433, 139] width 615 height 31
type input "15"
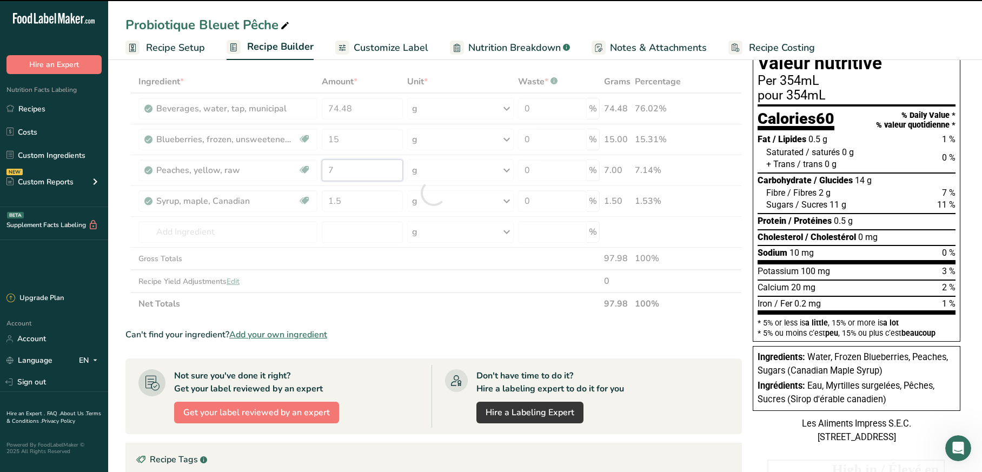
drag, startPoint x: 343, startPoint y: 178, endPoint x: 331, endPoint y: 172, distance: 13.3
click at [331, 174] on div "Ingredient * Amount * Unit * Waste * .a-a{fill:#347362;}.b-a{fill:#fff;} Grams …" at bounding box center [433, 192] width 616 height 245
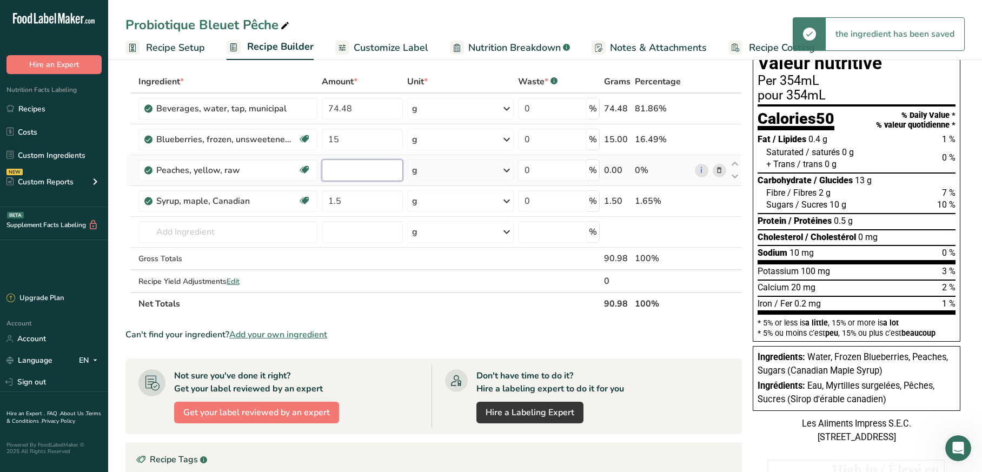
type input "5"
type input "15"
click at [374, 342] on section "Ingredient * Amount * Unit * Waste * .a-a{fill:#347362;}.b-a{fill:#fff;} Grams …" at bounding box center [433, 360] width 616 height 581
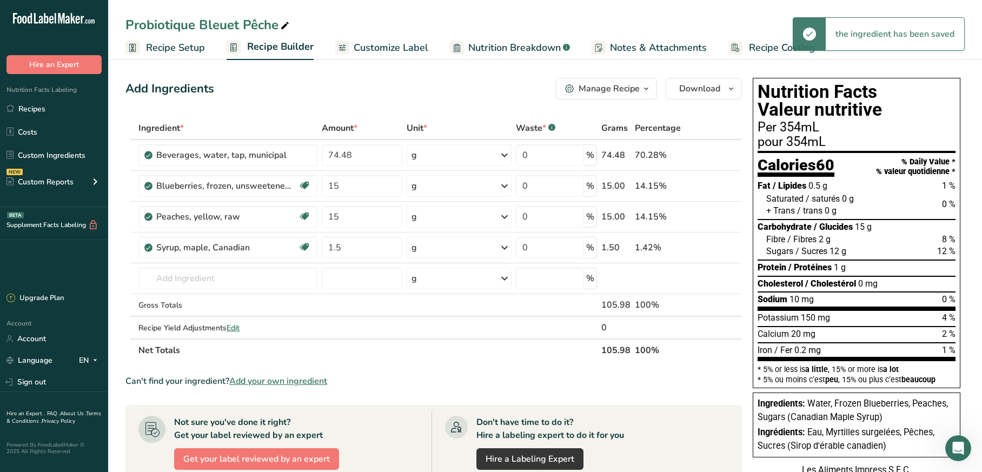
scroll to position [0, 0]
click at [693, 85] on span "Download" at bounding box center [699, 88] width 41 height 13
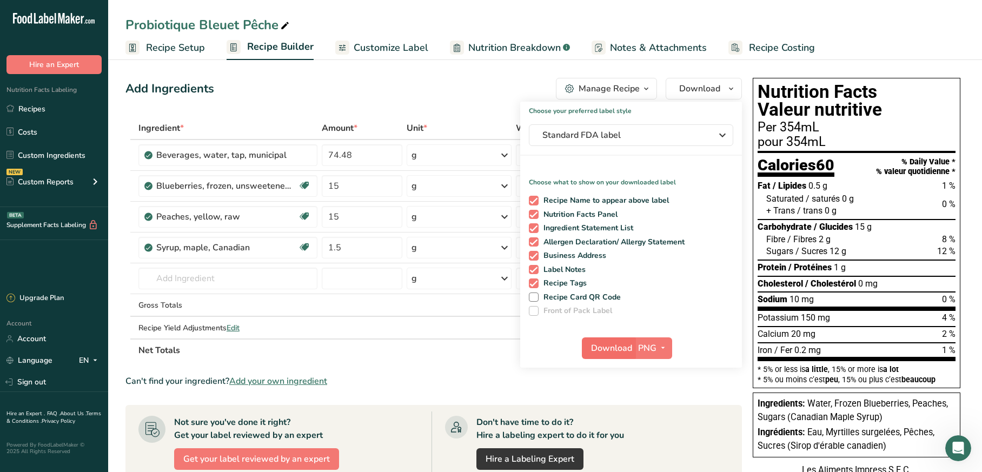
click at [608, 344] on span "Download" at bounding box center [611, 348] width 41 height 13
click at [675, 132] on span "Standard FDA label" at bounding box center [623, 135] width 162 height 13
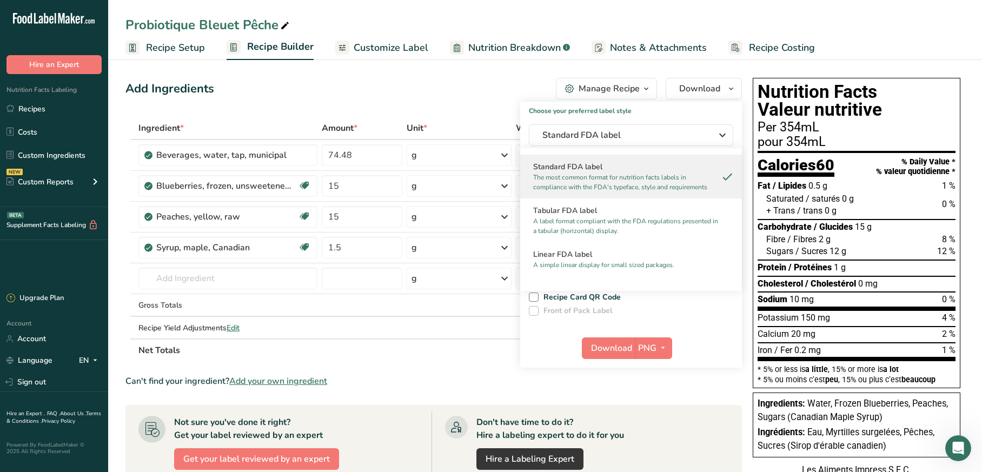
click at [443, 90] on div "Add Ingredients Manage Recipe Delete Recipe Duplicate Recipe Scale Recipe Save …" at bounding box center [433, 89] width 616 height 22
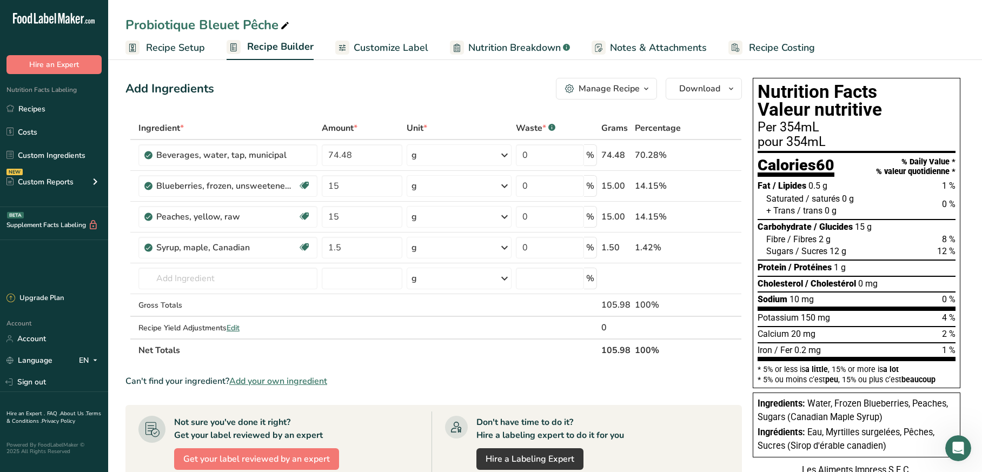
click at [387, 54] on span "Customize Label" at bounding box center [391, 48] width 75 height 15
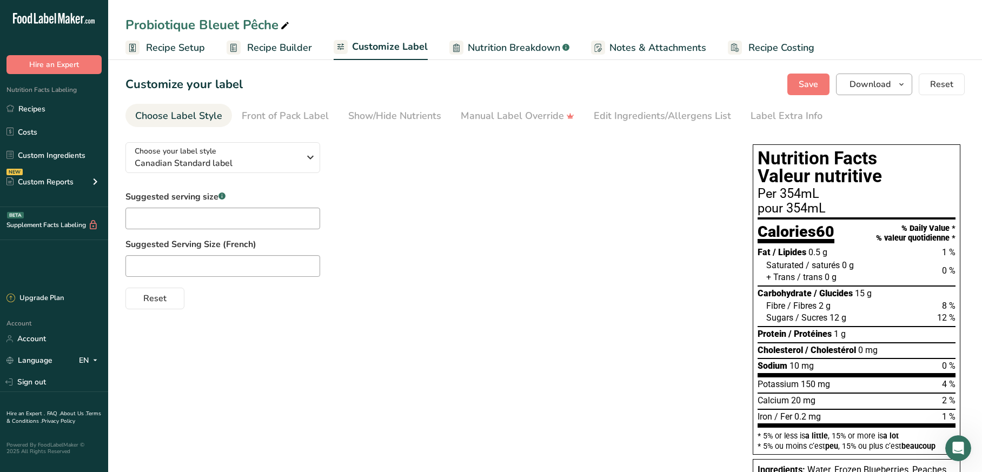
click at [855, 89] on span "Download" at bounding box center [870, 84] width 41 height 13
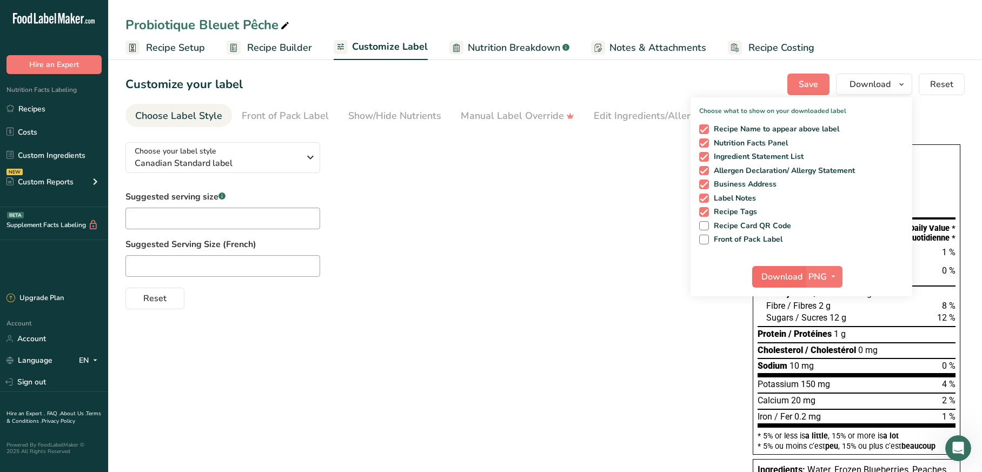
click at [774, 277] on span "Download" at bounding box center [781, 276] width 41 height 13
click at [406, 250] on label "Suggested Serving Size (French)" at bounding box center [428, 244] width 606 height 13
